Goal: Answer question/provide support: Share knowledge or assist other users

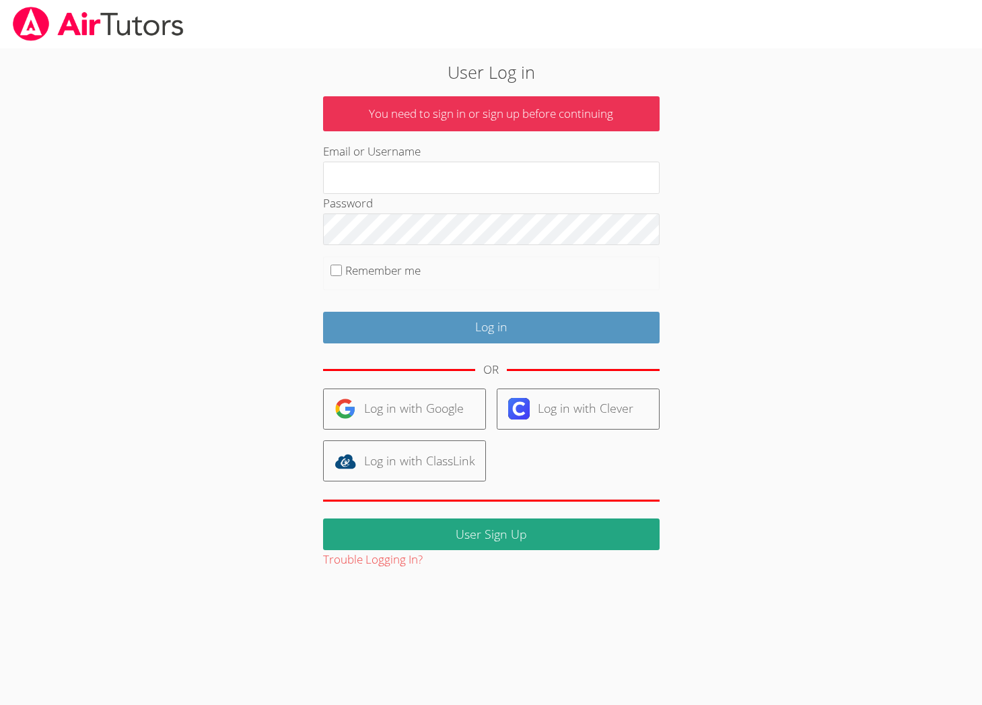
type input "[EMAIL_ADDRESS][DOMAIN_NAME]"
click at [427, 270] on fieldset "Remember me" at bounding box center [491, 273] width 336 height 34
click at [412, 272] on label "Remember me" at bounding box center [382, 269] width 75 height 15
click at [342, 272] on input "Remember me" at bounding box center [335, 269] width 11 height 11
checkbox input "true"
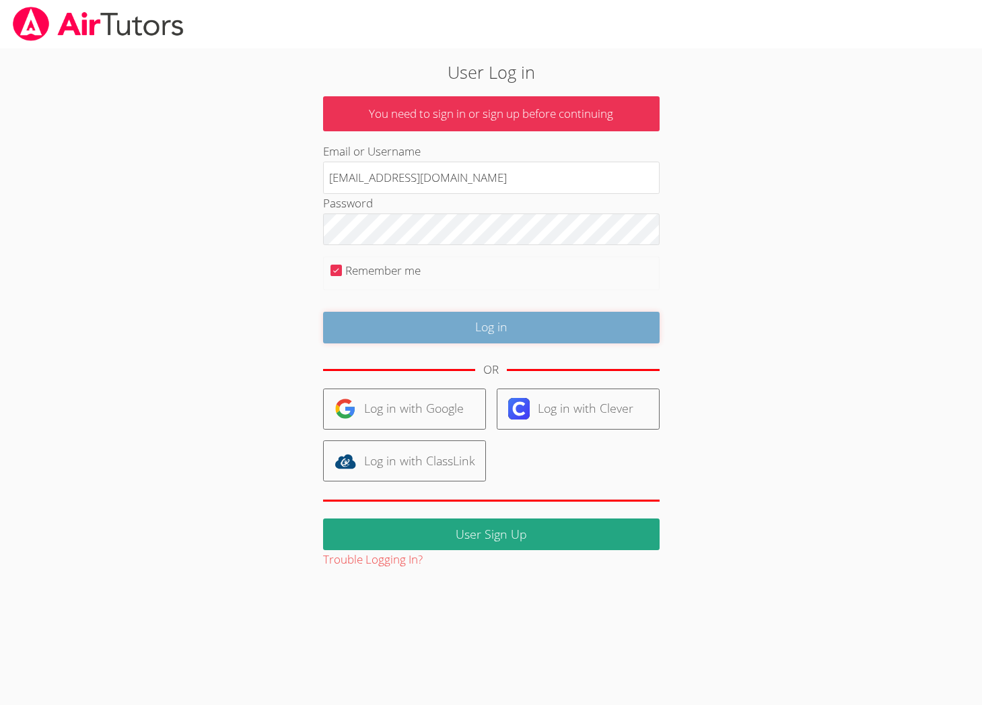
click at [446, 332] on input "Log in" at bounding box center [491, 328] width 336 height 32
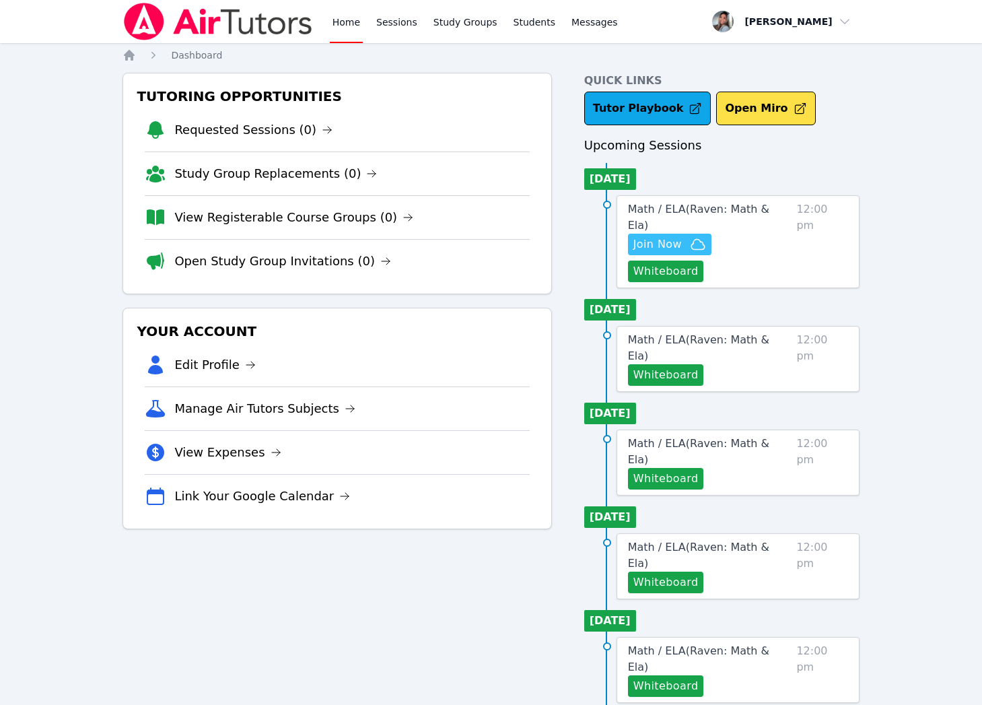
click at [676, 236] on span "Join Now" at bounding box center [657, 244] width 48 height 16
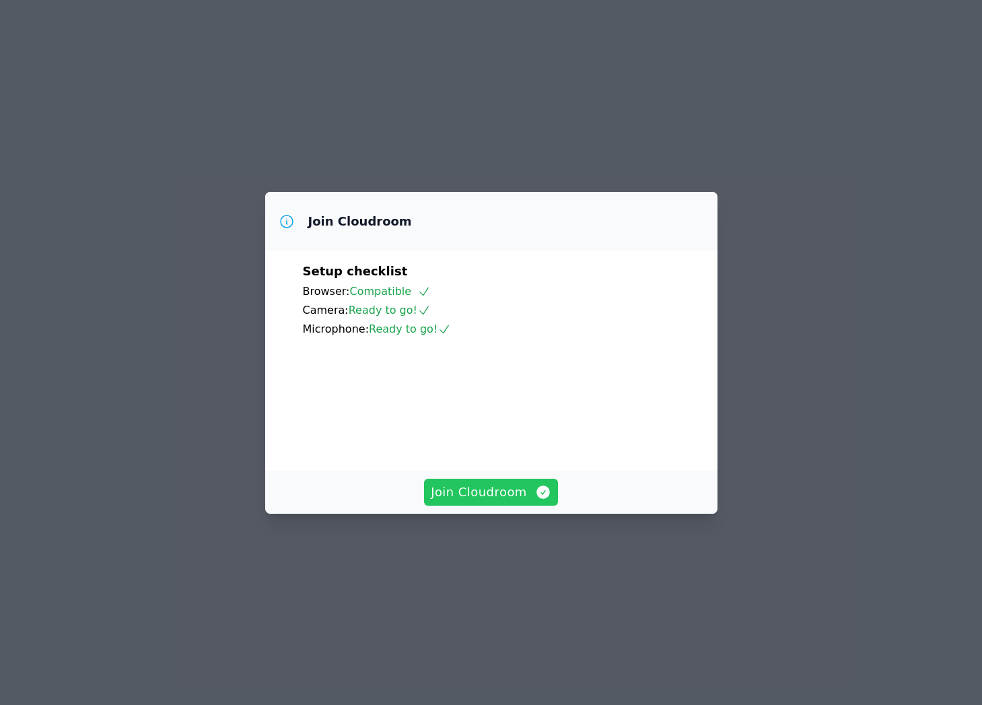
click at [499, 501] on span "Join Cloudroom" at bounding box center [491, 491] width 120 height 19
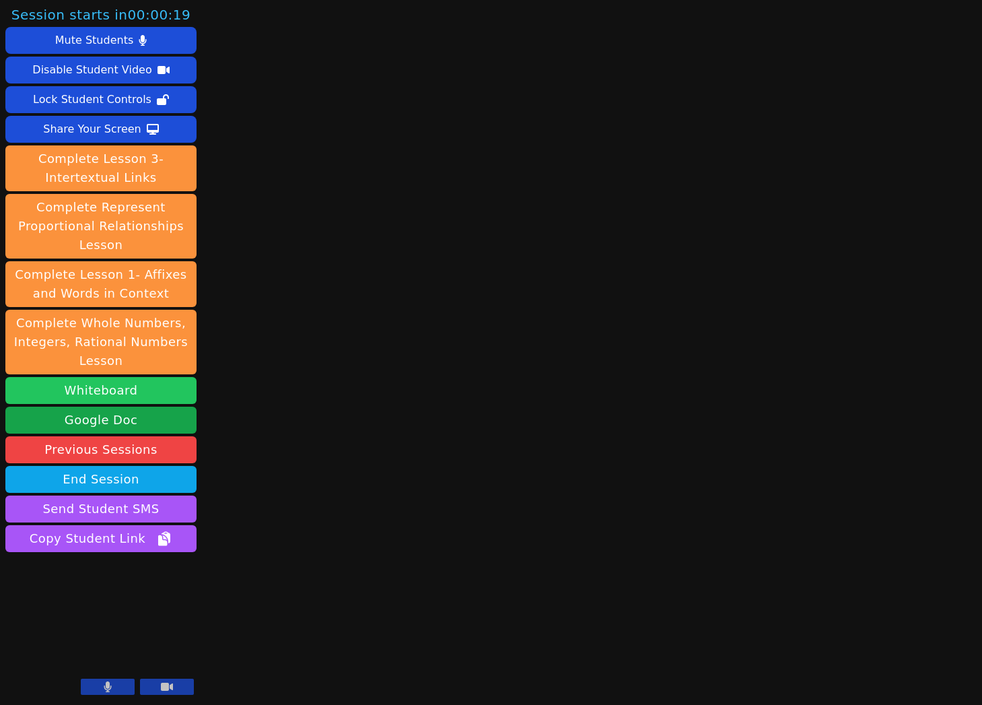
click at [158, 390] on button "Whiteboard" at bounding box center [100, 390] width 191 height 27
click at [93, 396] on button "Whiteboard" at bounding box center [100, 390] width 191 height 27
click at [112, 682] on button at bounding box center [108, 686] width 54 height 16
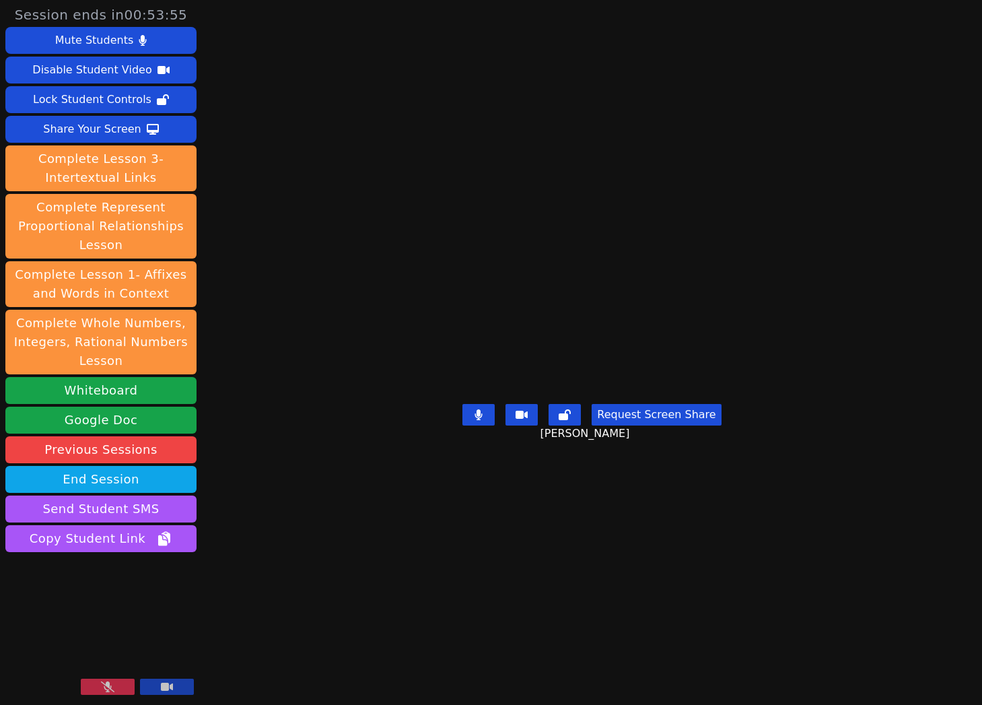
click at [102, 686] on icon at bounding box center [107, 686] width 13 height 11
click at [83, 133] on div "Share Your Screen" at bounding box center [92, 129] width 98 height 22
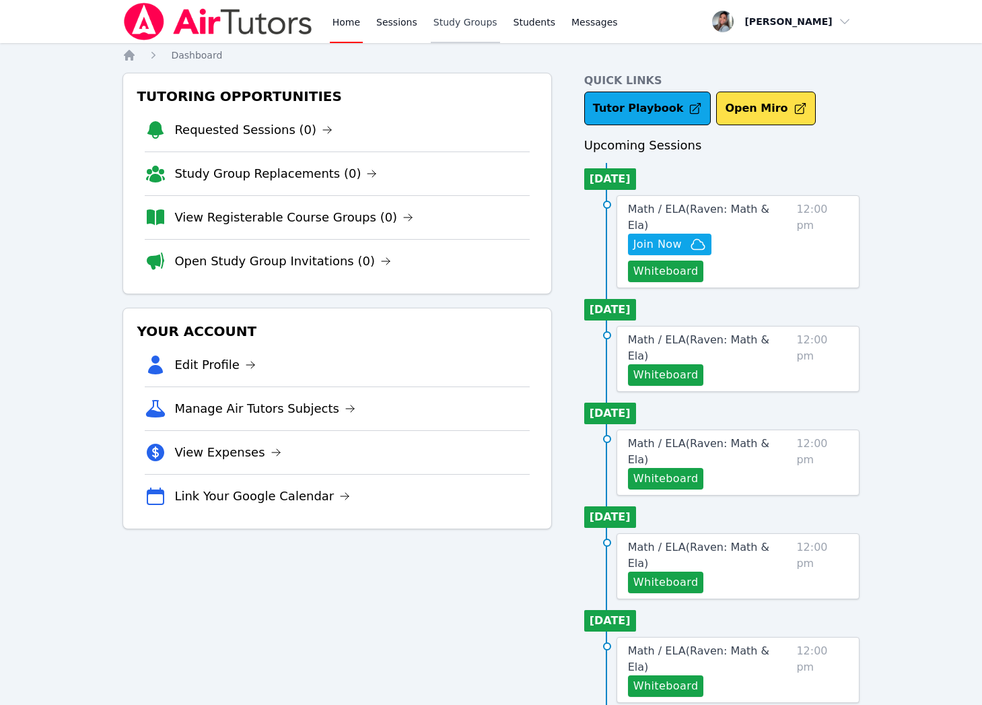
click at [454, 11] on link "Study Groups" at bounding box center [465, 21] width 69 height 43
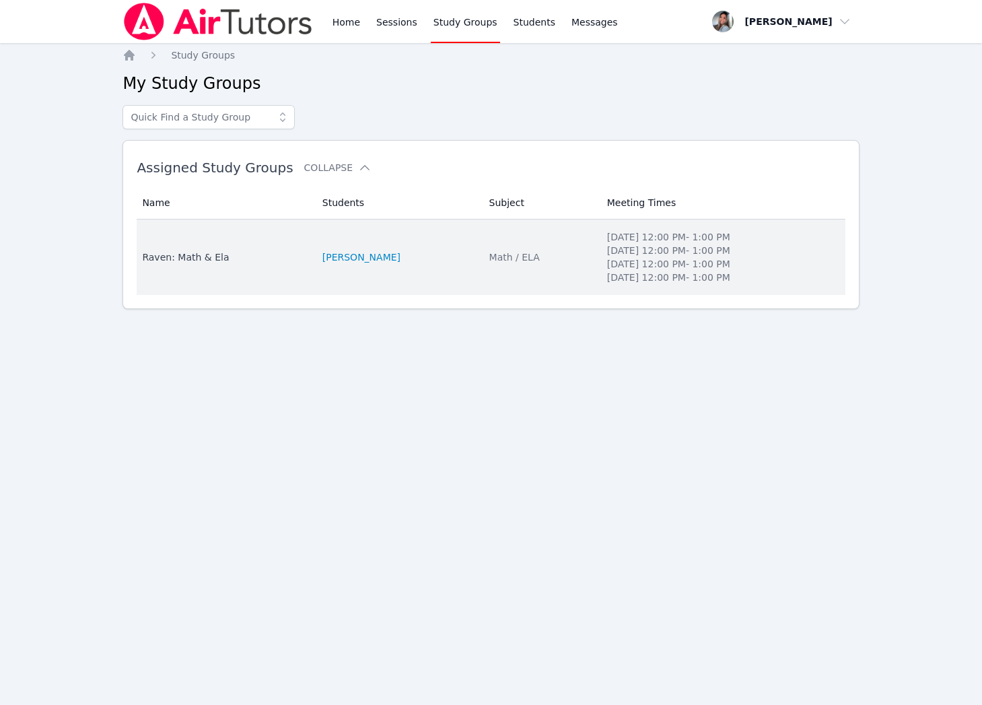
click at [449, 252] on td "Students RAVEN BROWN" at bounding box center [397, 256] width 167 height 75
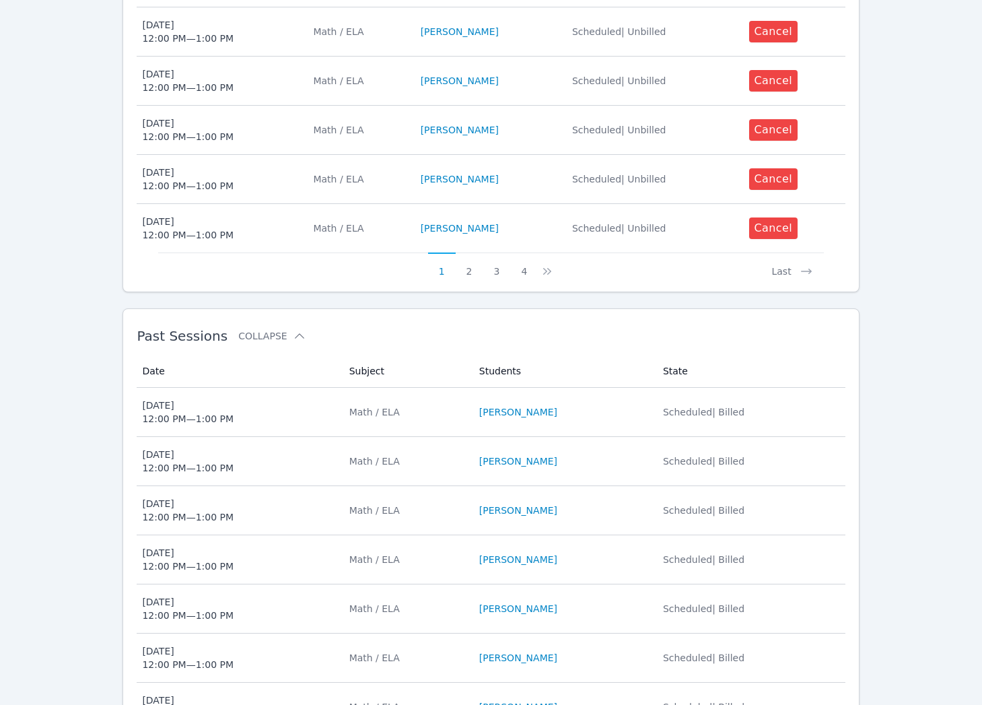
scroll to position [685, 0]
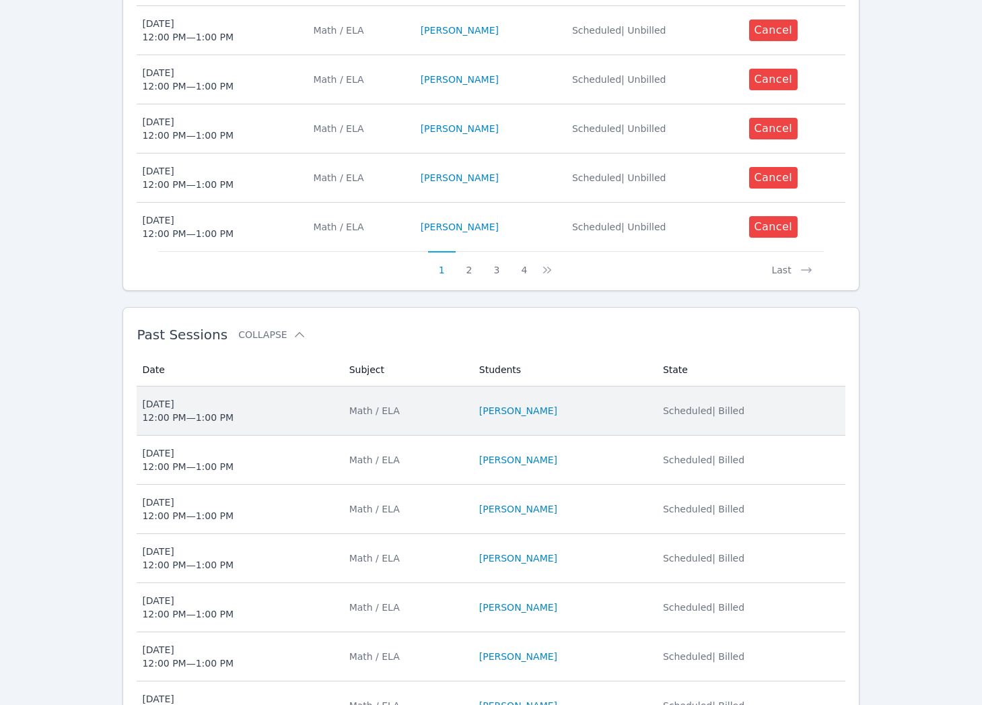
click at [434, 413] on div "Math / ELA" at bounding box center [406, 410] width 114 height 13
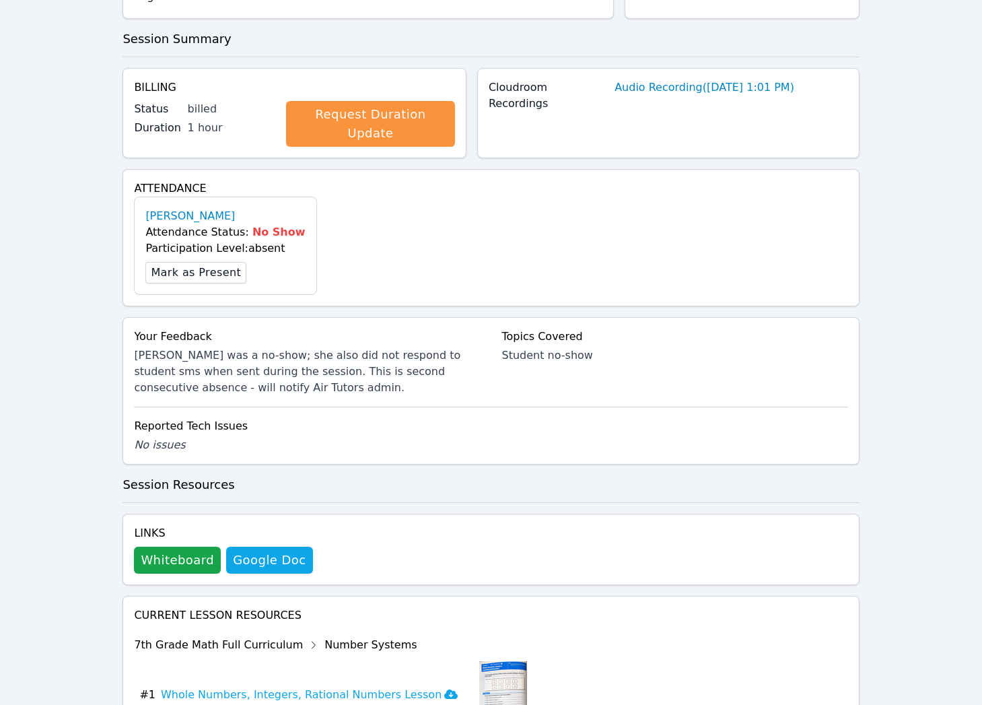
scroll to position [244, 0]
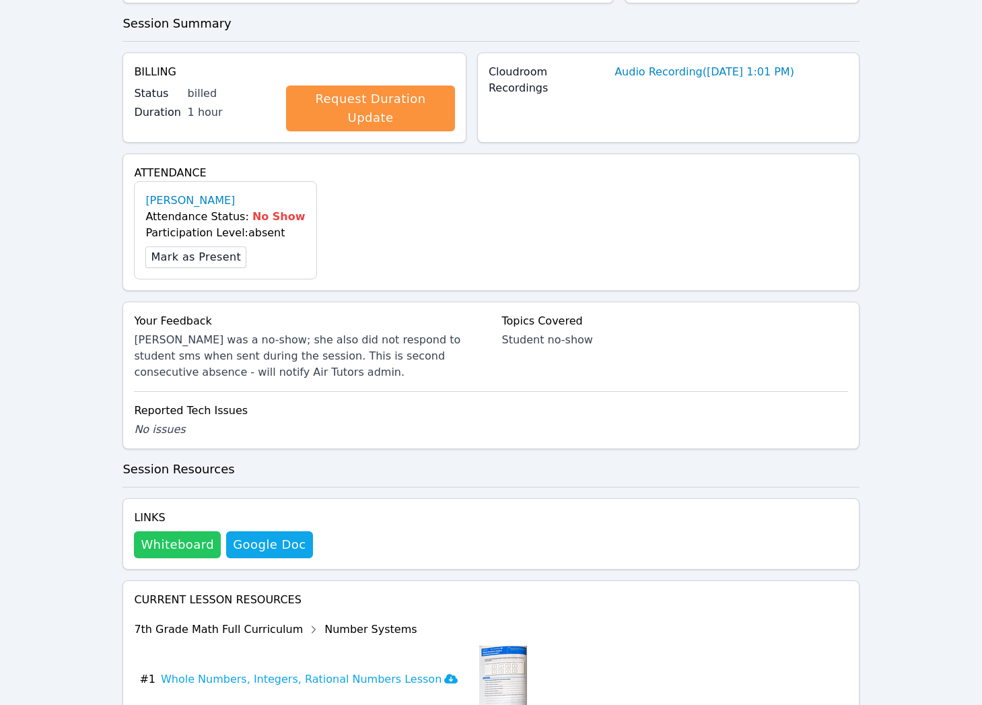
click at [163, 531] on button "Whiteboard" at bounding box center [177, 544] width 87 height 27
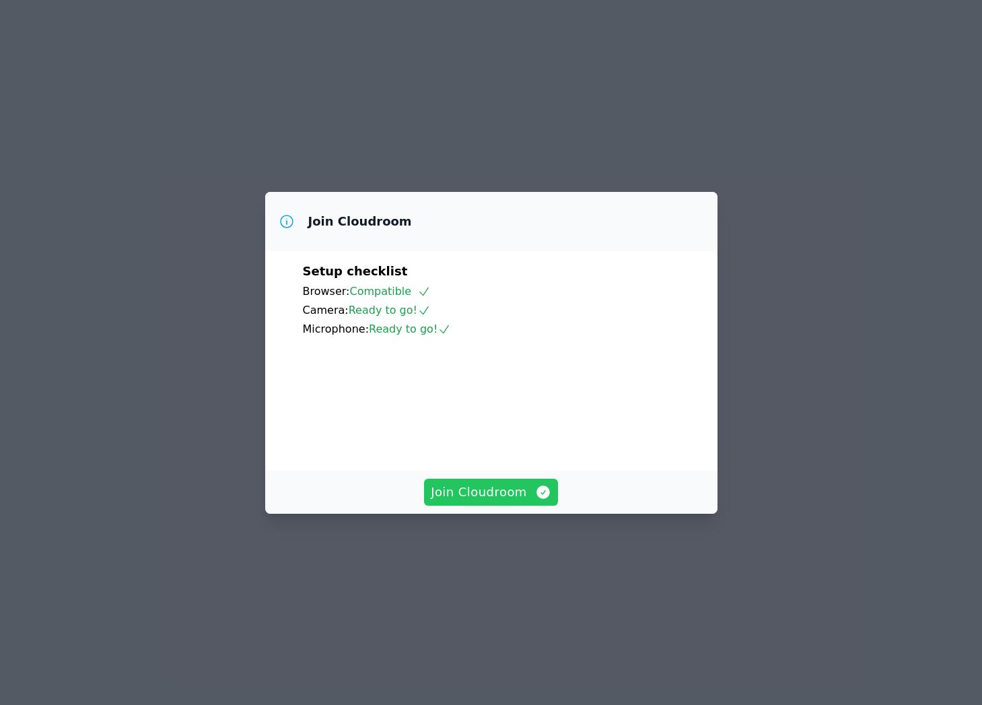
click at [485, 501] on span "Join Cloudroom" at bounding box center [491, 491] width 120 height 19
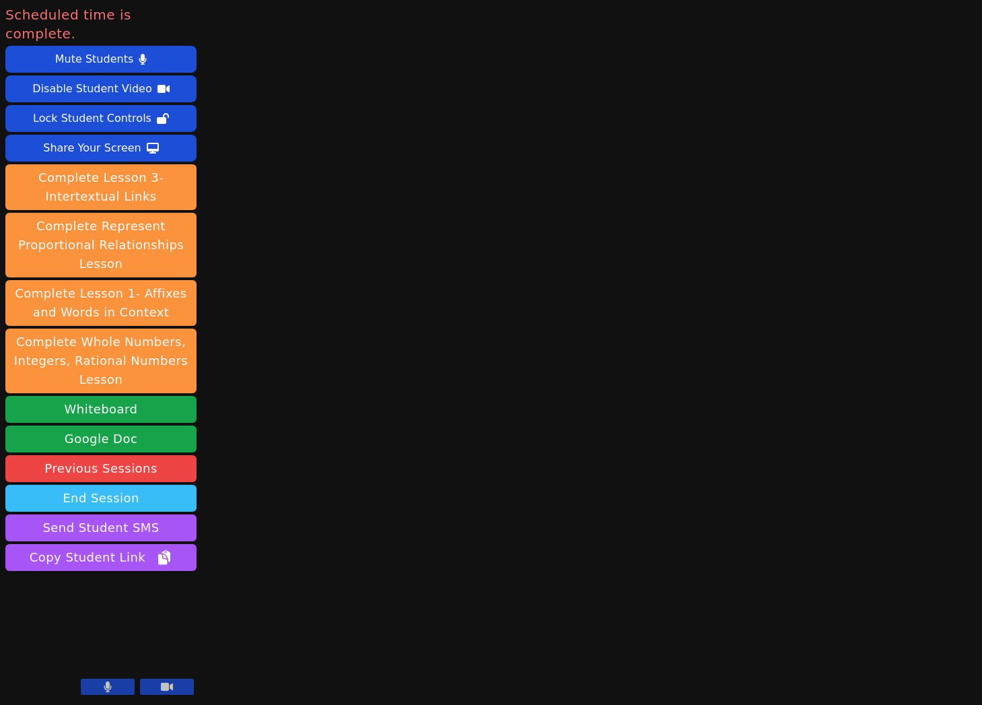
click at [61, 484] on button "End Session" at bounding box center [100, 497] width 191 height 27
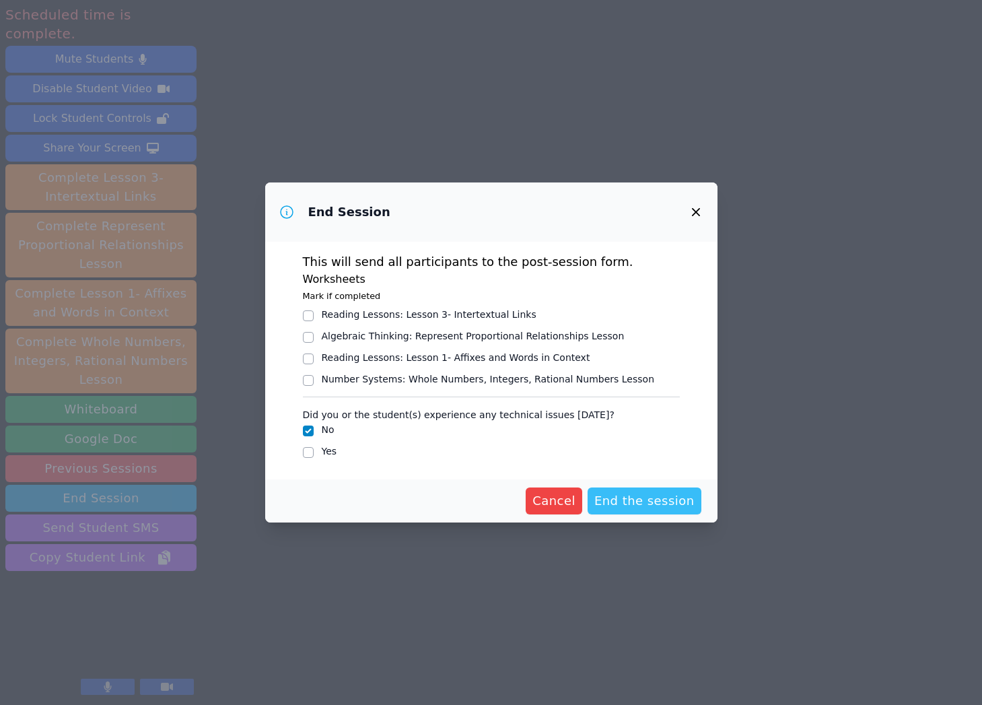
click at [635, 497] on span "End the session" at bounding box center [644, 500] width 100 height 19
